Goal: Transaction & Acquisition: Purchase product/service

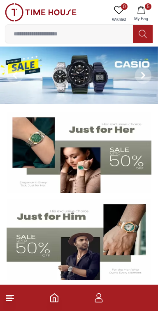
click at [149, 11] on button "5 My Bag" at bounding box center [141, 13] width 24 height 21
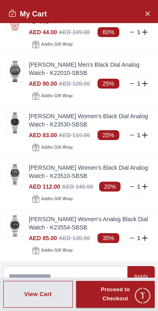
scroll to position [21, 0]
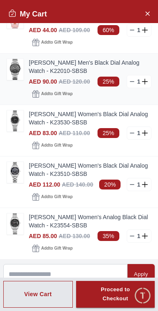
click at [12, 69] on img at bounding box center [15, 69] width 16 height 21
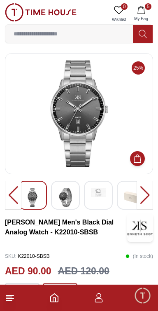
click at [68, 200] on img at bounding box center [65, 197] width 15 height 19
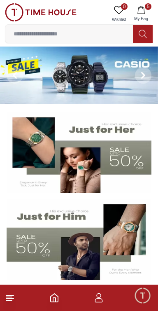
click at [150, 11] on button "5 My Bag" at bounding box center [141, 13] width 24 height 21
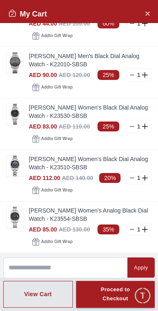
scroll to position [28, 0]
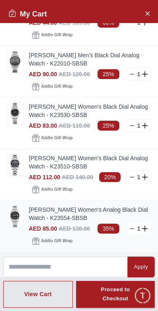
click at [11, 227] on img at bounding box center [15, 216] width 16 height 21
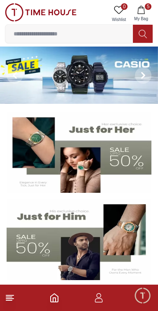
click at [147, 14] on button "5 My Bag" at bounding box center [141, 13] width 24 height 21
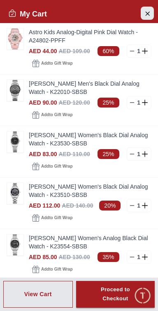
click at [150, 16] on icon "Close Account" at bounding box center [147, 13] width 7 height 10
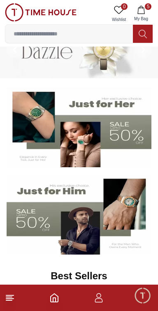
scroll to position [31, 0]
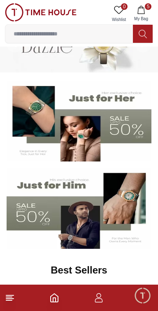
click at [86, 216] on img at bounding box center [79, 208] width 145 height 81
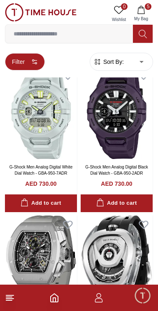
click at [32, 62] on button "Filter" at bounding box center [25, 61] width 40 height 17
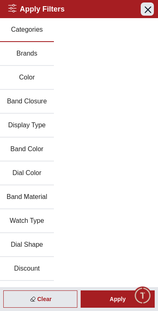
click at [148, 9] on icon "button" at bounding box center [148, 10] width 6 height 6
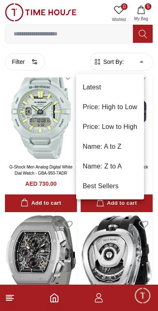
click at [134, 125] on li "Price: Low to High" at bounding box center [110, 127] width 68 height 20
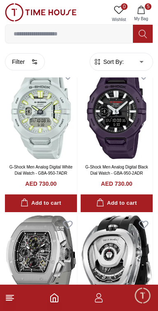
type input "*"
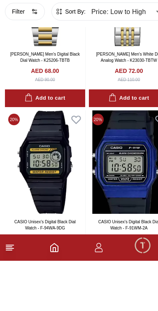
scroll to position [1110, 0]
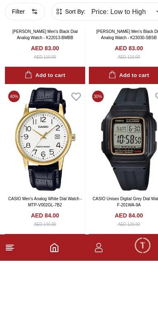
scroll to position [2806, 0]
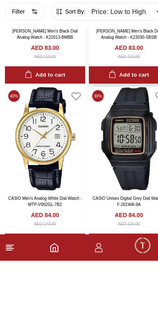
click at [128, 130] on div "Add to cart" at bounding box center [129, 125] width 40 height 9
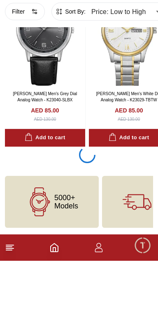
scroll to position [3316, 0]
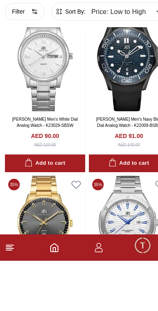
scroll to position [3725, 0]
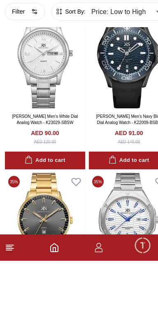
click at [127, 48] on div "Add to cart" at bounding box center [129, 43] width 40 height 9
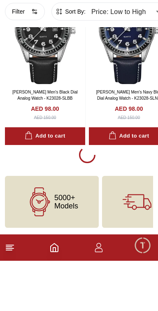
scroll to position [5099, 0]
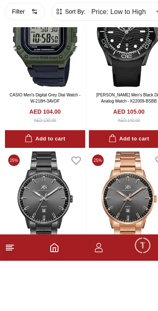
scroll to position [6090, 0]
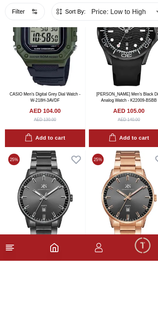
scroll to position [5107, 0]
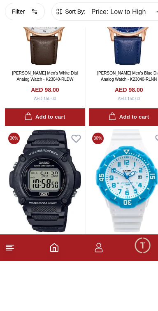
scroll to position [3316, 0]
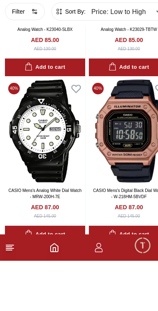
click at [58, 302] on icon "Home" at bounding box center [54, 298] width 7 height 8
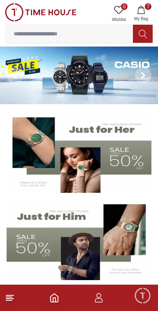
click at [106, 161] on img at bounding box center [79, 152] width 145 height 81
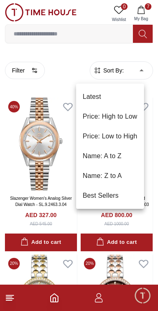
click at [124, 140] on li "Price: Low to High" at bounding box center [110, 136] width 68 height 20
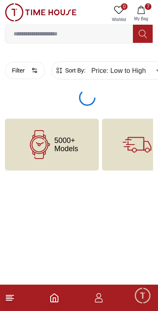
type input "*"
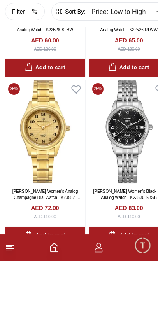
scroll to position [308, 0]
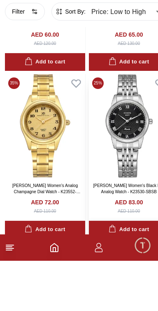
click at [132, 285] on div "Add to cart" at bounding box center [129, 279] width 40 height 9
click at [128, 285] on div "Add to cart" at bounding box center [129, 279] width 40 height 9
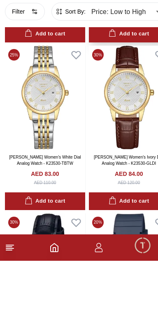
scroll to position [504, 0]
click at [54, 199] on img at bounding box center [45, 147] width 80 height 103
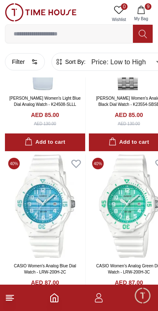
scroll to position [1115, 0]
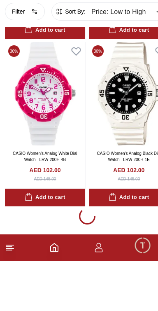
scroll to position [3186, 0]
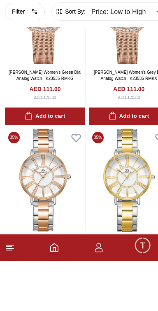
scroll to position [4439, 0]
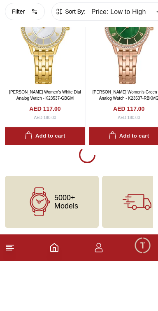
scroll to position [6893, 0]
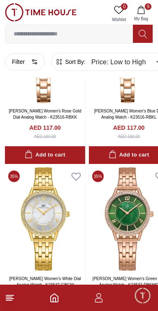
scroll to position [6462, 0]
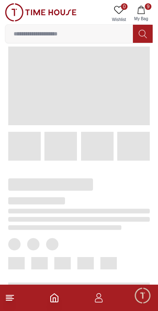
scroll to position [55, 0]
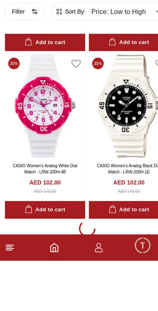
scroll to position [3280, 0]
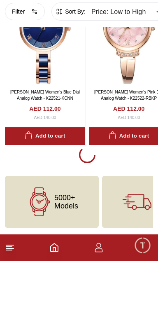
scroll to position [5074, 0]
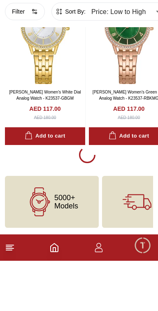
scroll to position [6873, 0]
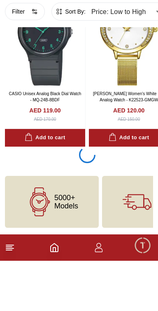
scroll to position [8751, 0]
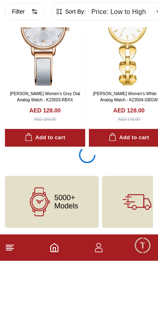
scroll to position [12335, 0]
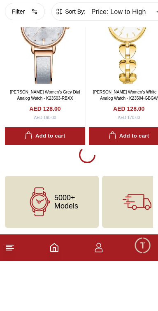
scroll to position [12377, 0]
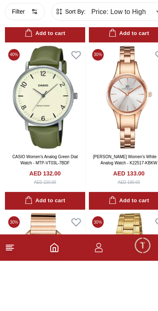
scroll to position [13233, 0]
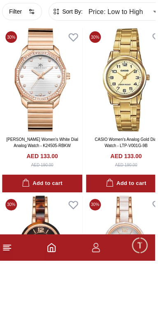
scroll to position [13418, 0]
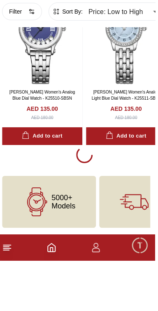
scroll to position [15839, 0]
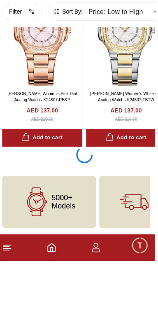
scroll to position [17742, 0]
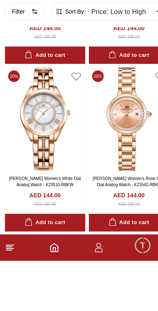
scroll to position [18401, 0]
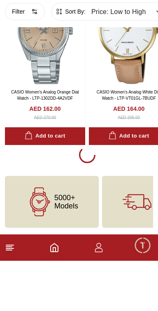
scroll to position [21203, 0]
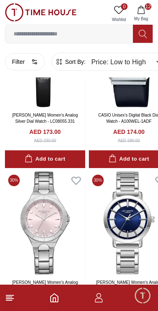
scroll to position [21521, 0]
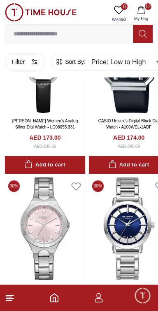
click at [143, 12] on icon "button" at bounding box center [141, 10] width 7 height 8
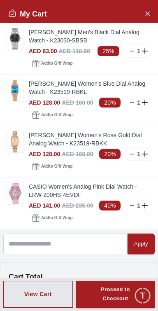
scroll to position [257, 0]
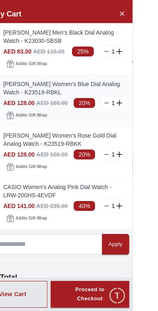
click at [134, 103] on line at bounding box center [133, 103] width 4 height 0
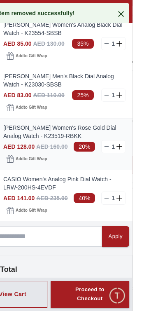
scroll to position [208, 0]
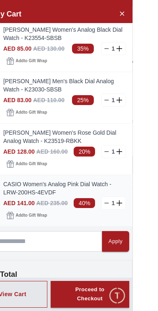
click at [134, 203] on line at bounding box center [133, 203] width 4 height 0
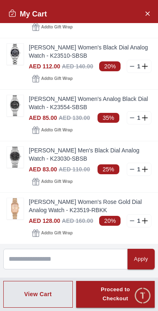
scroll to position [138, 0]
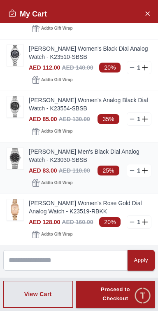
click at [14, 169] on img at bounding box center [15, 158] width 16 height 21
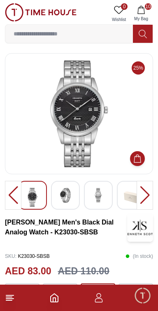
scroll to position [1413, 0]
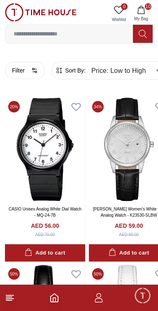
click at [151, 12] on button "10 My Bag" at bounding box center [141, 13] width 24 height 21
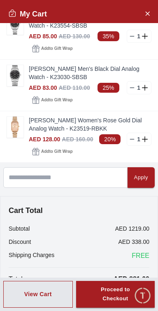
scroll to position [255, 0]
click at [16, 119] on img at bounding box center [15, 127] width 16 height 21
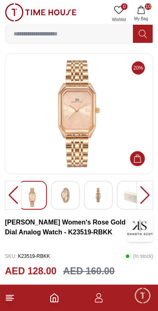
click at [127, 199] on img at bounding box center [131, 197] width 15 height 19
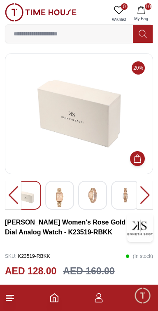
click at [99, 200] on img at bounding box center [92, 195] width 15 height 15
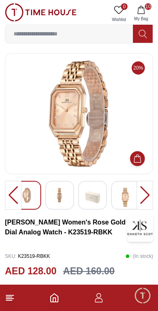
click at [127, 206] on img at bounding box center [125, 197] width 15 height 19
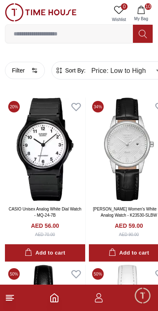
click at [151, 9] on span "10" at bounding box center [148, 6] width 7 height 7
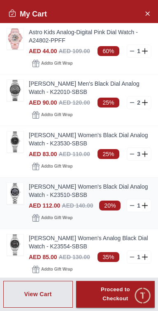
click at [18, 204] on img at bounding box center [15, 193] width 16 height 21
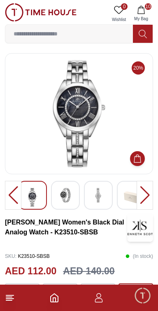
click at [142, 10] on icon "button" at bounding box center [141, 10] width 8 height 8
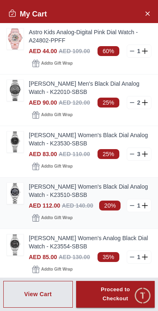
click at [132, 206] on line at bounding box center [133, 206] width 4 height 0
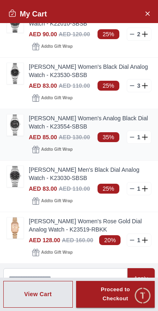
scroll to position [68, 0]
click at [14, 135] on img at bounding box center [15, 124] width 16 height 21
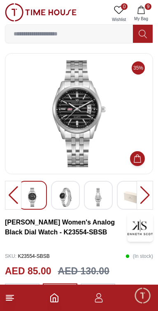
click at [140, 12] on icon "button" at bounding box center [141, 10] width 8 height 8
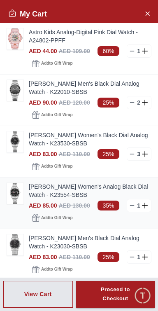
click at [132, 206] on line at bounding box center [133, 206] width 4 height 0
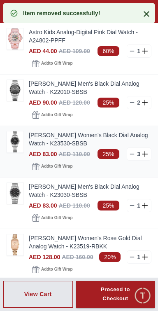
click at [14, 151] on img at bounding box center [15, 141] width 16 height 21
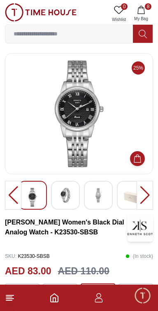
click at [149, 13] on button "8 My Bag" at bounding box center [141, 13] width 24 height 21
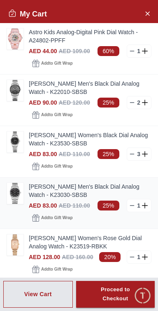
click at [15, 204] on img at bounding box center [15, 193] width 16 height 21
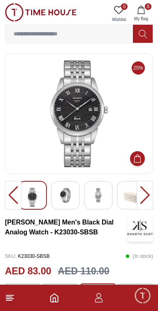
click at [143, 13] on icon "button" at bounding box center [141, 10] width 7 height 8
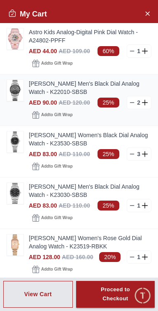
click at [12, 101] on img at bounding box center [15, 90] width 16 height 21
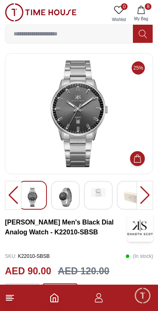
click at [149, 11] on button "8 My Bag" at bounding box center [141, 13] width 24 height 21
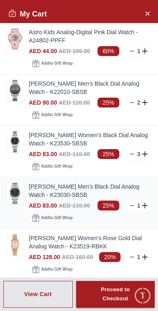
click at [15, 204] on img at bounding box center [15, 193] width 16 height 21
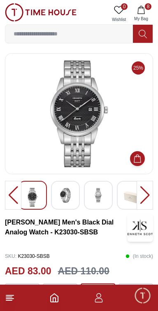
click at [147, 13] on button "8 My Bag" at bounding box center [141, 13] width 24 height 21
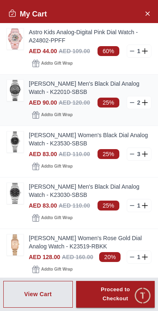
click at [14, 97] on img at bounding box center [15, 90] width 16 height 21
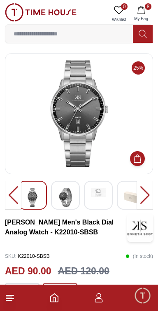
click at [48, 307] on footer "8" at bounding box center [79, 298] width 158 height 26
click at [54, 300] on icon "Home" at bounding box center [54, 298] width 10 height 10
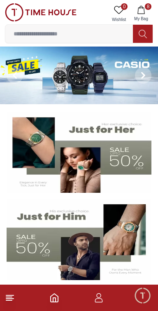
click at [98, 168] on img at bounding box center [79, 152] width 145 height 81
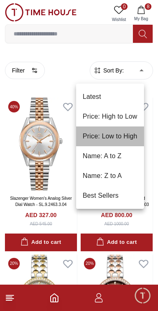
click at [128, 138] on li "Price: Low to High" at bounding box center [110, 136] width 68 height 20
type input "*"
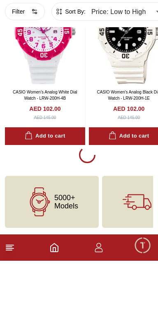
scroll to position [3317, 0]
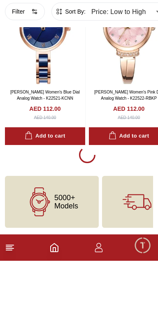
scroll to position [5106, 0]
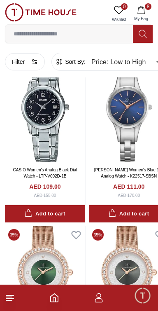
scroll to position [4175, 0]
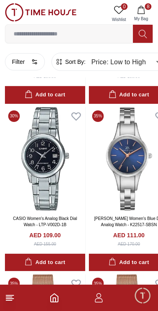
click at [140, 8] on icon "button" at bounding box center [141, 10] width 8 height 8
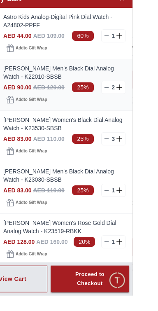
click at [134, 103] on line at bounding box center [133, 103] width 4 height 0
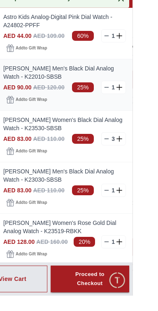
click at [134, 103] on line at bounding box center [133, 103] width 4 height 0
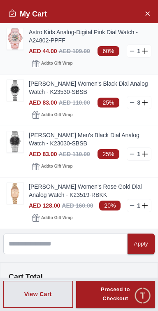
click at [14, 40] on img at bounding box center [15, 38] width 16 height 21
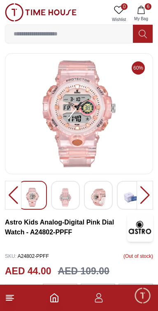
click at [132, 193] on img at bounding box center [131, 197] width 15 height 19
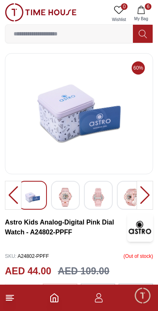
click at [52, 301] on icon "Home" at bounding box center [54, 298] width 10 height 10
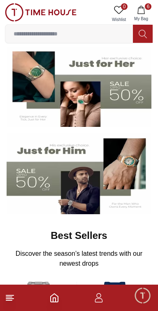
scroll to position [68, 0]
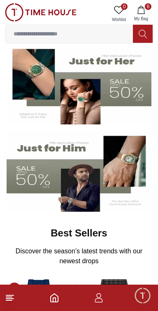
click at [78, 177] on img at bounding box center [79, 171] width 145 height 81
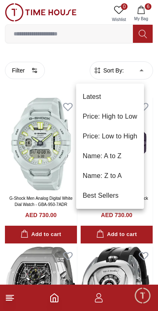
click at [117, 139] on li "Price: Low to High" at bounding box center [110, 136] width 68 height 20
type input "*"
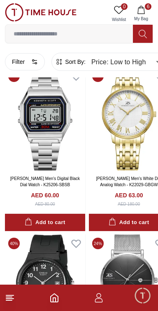
scroll to position [364, 0]
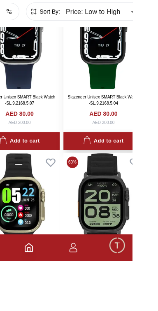
scroll to position [2070, 0]
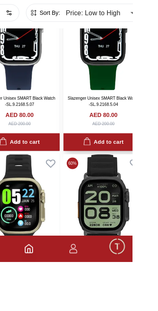
click at [131, 139] on img at bounding box center [129, 87] width 80 height 103
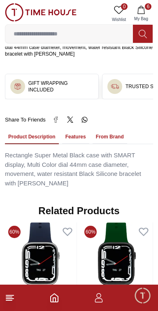
scroll to position [474, 0]
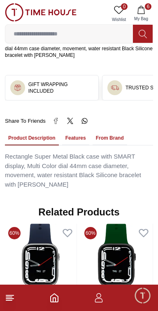
click at [54, 299] on icon "Home" at bounding box center [54, 298] width 10 height 10
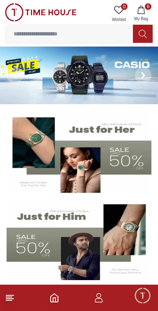
click at [98, 83] on img at bounding box center [79, 76] width 158 height 58
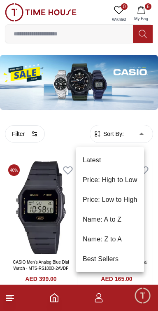
click at [119, 202] on li "Price: Low to High" at bounding box center [110, 200] width 68 height 20
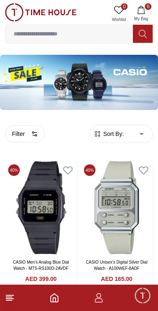
type input "*"
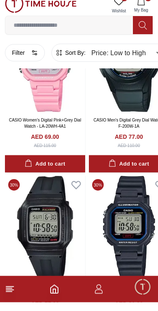
scroll to position [311, 0]
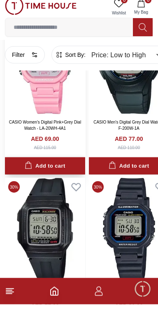
click at [73, 182] on button "Add to cart" at bounding box center [45, 173] width 80 height 18
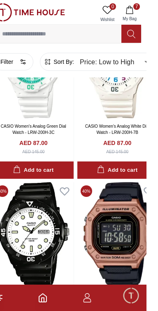
scroll to position [1150, 0]
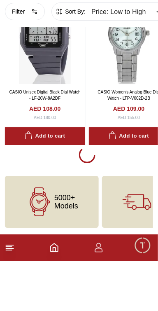
scroll to position [3373, 0]
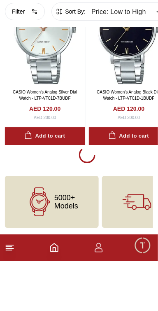
scroll to position [5151, 0]
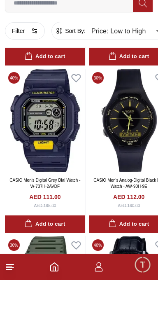
scroll to position [3744, 0]
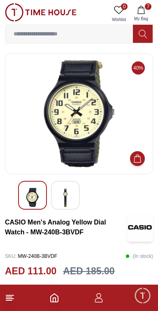
click at [70, 194] on img at bounding box center [65, 197] width 15 height 19
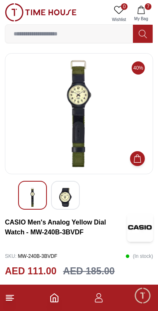
click at [87, 120] on img at bounding box center [79, 113] width 134 height 107
click at [69, 202] on img at bounding box center [65, 197] width 15 height 19
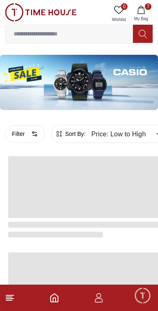
scroll to position [1476, 0]
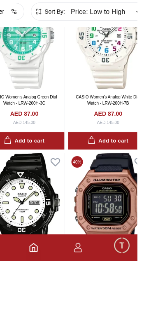
scroll to position [1133, 0]
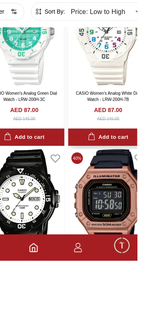
click at [152, 152] on link "CASIO Women's Analog White Dial Watch - LRW-200H-7B" at bounding box center [129, 146] width 65 height 11
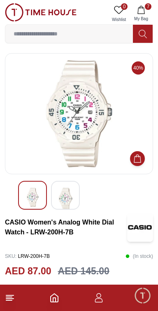
click at [68, 206] on img at bounding box center [65, 199] width 15 height 22
click at [70, 202] on img at bounding box center [65, 197] width 15 height 19
click at [69, 199] on img at bounding box center [65, 199] width 15 height 22
click at [68, 196] on img at bounding box center [65, 197] width 15 height 19
click at [34, 196] on img at bounding box center [32, 197] width 15 height 19
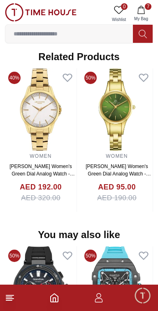
scroll to position [635, 0]
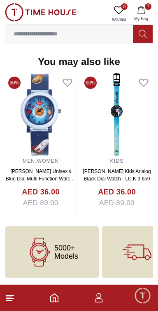
scroll to position [842, 0]
